Goal: Information Seeking & Learning: Understand process/instructions

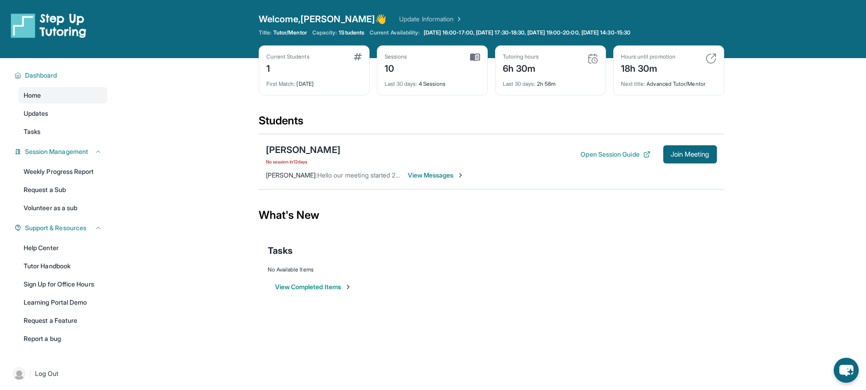
click at [122, 19] on div "Open sidebar Welcome, Claire 👋 Update Information Title: Tutor/Mentor Capacity:…" at bounding box center [433, 29] width 866 height 58
click at [596, 153] on button "Open Session Guide" at bounding box center [616, 154] width 70 height 9
